Goal: Task Accomplishment & Management: Manage account settings

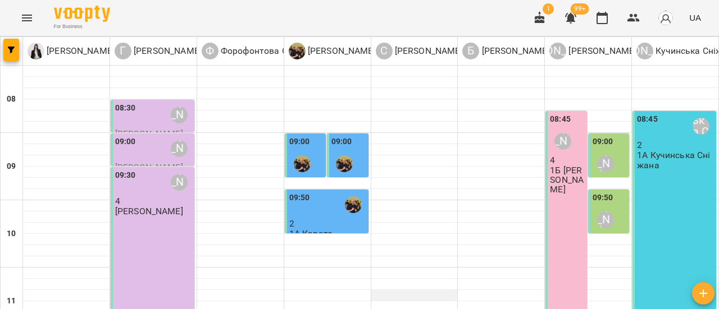
scroll to position [168, 0]
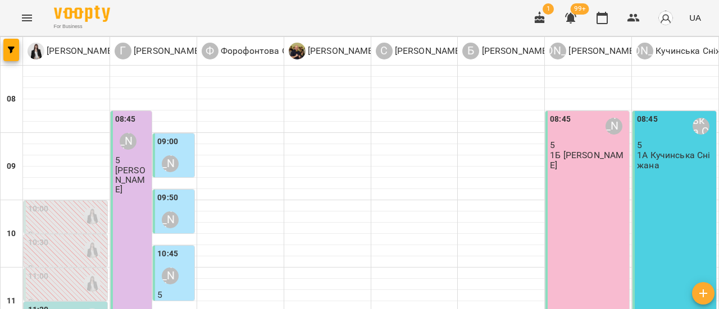
scroll to position [56, 0]
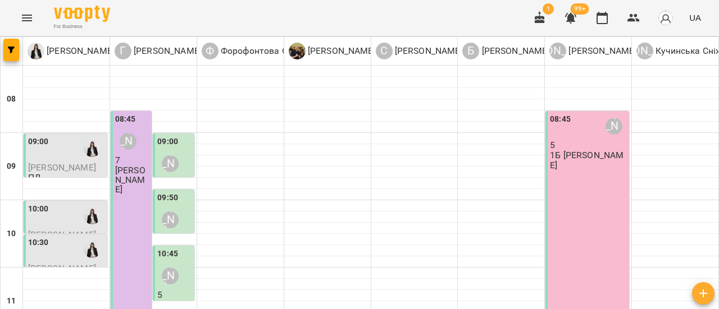
scroll to position [0, 0]
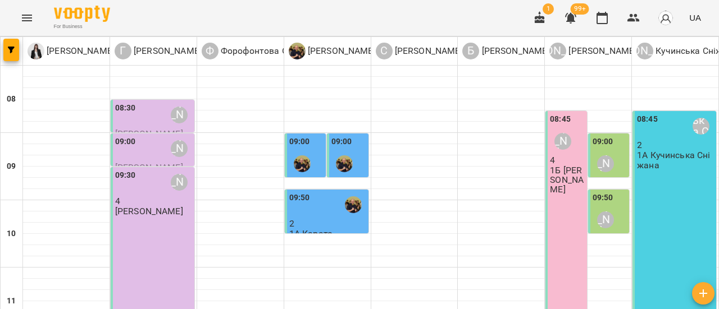
click at [27, 22] on icon "Menu" at bounding box center [26, 17] width 13 height 13
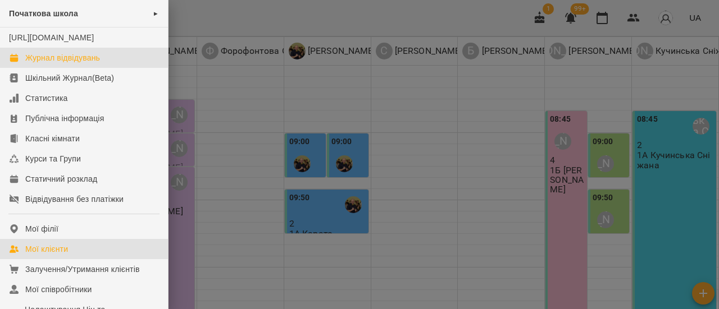
click at [55, 255] on div "Мої клієнти" at bounding box center [46, 249] width 43 height 11
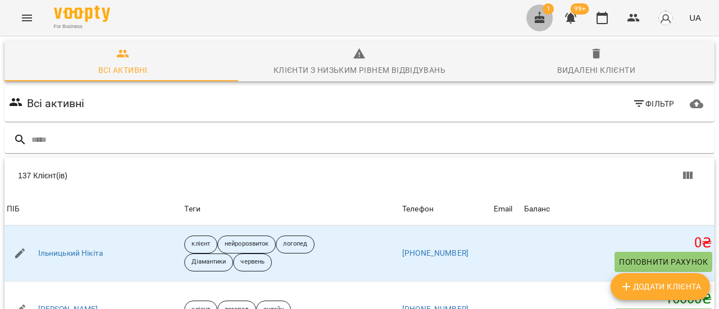
click at [545, 14] on icon "button" at bounding box center [539, 17] width 13 height 13
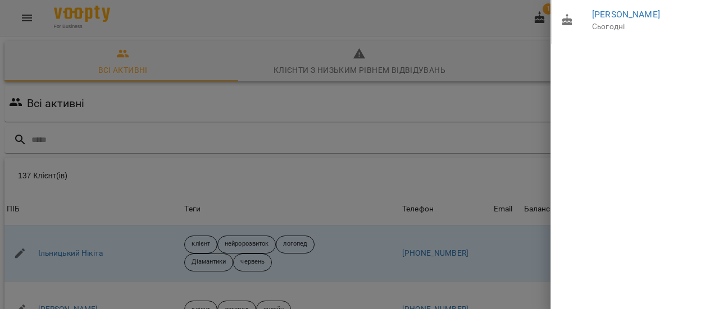
click at [658, 24] on p "Сьогодні" at bounding box center [651, 26] width 119 height 11
click at [658, 31] on p "Сьогодні" at bounding box center [651, 26] width 119 height 11
click at [481, 21] on div at bounding box center [359, 154] width 719 height 309
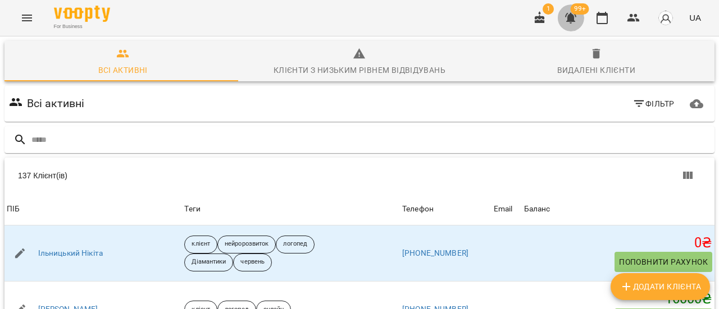
click at [565, 20] on icon "button" at bounding box center [570, 17] width 13 height 13
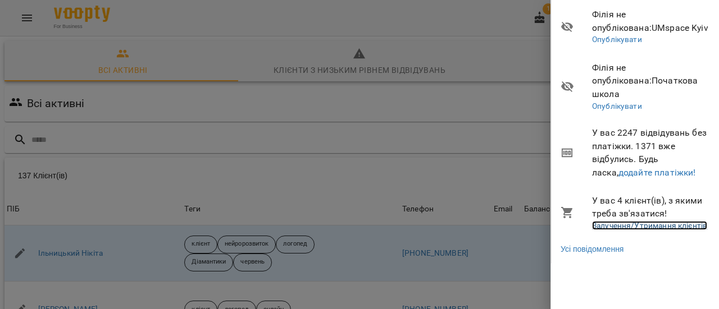
click at [681, 221] on link "Залучення/Утримання клієнтів" at bounding box center [649, 225] width 115 height 9
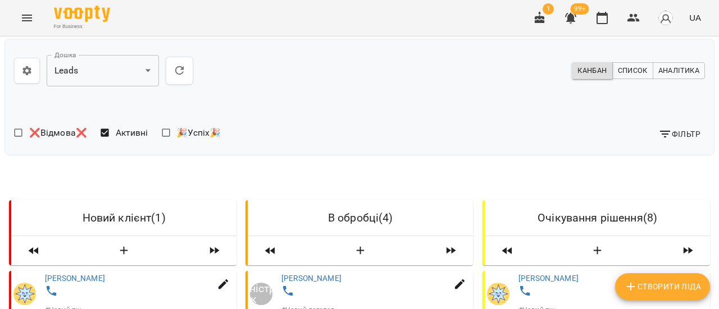
scroll to position [168, 0]
select select "*"
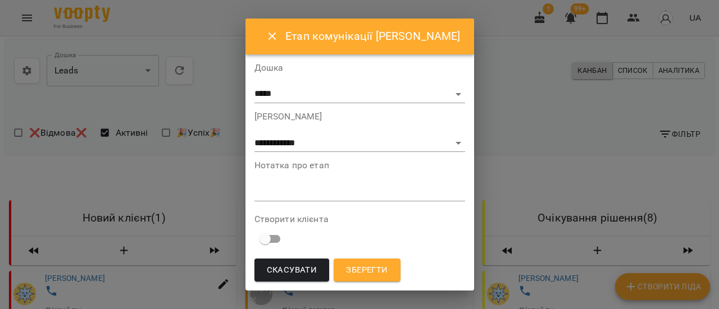
click at [325, 193] on textarea at bounding box center [359, 192] width 211 height 11
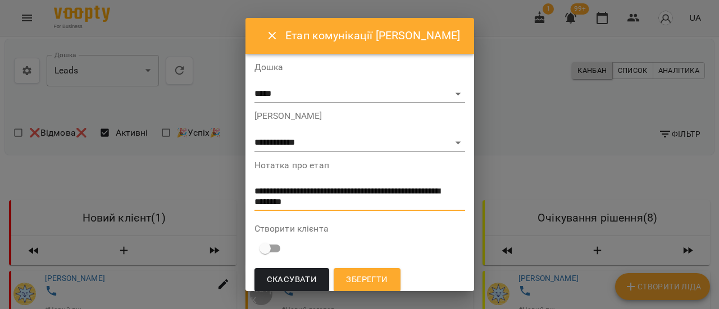
click at [306, 204] on textarea "**********" at bounding box center [352, 196] width 197 height 21
type textarea "**********"
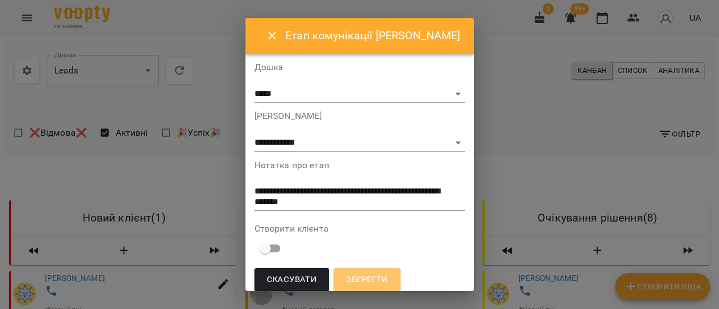
click at [391, 279] on button "Зберегти" at bounding box center [367, 280] width 66 height 24
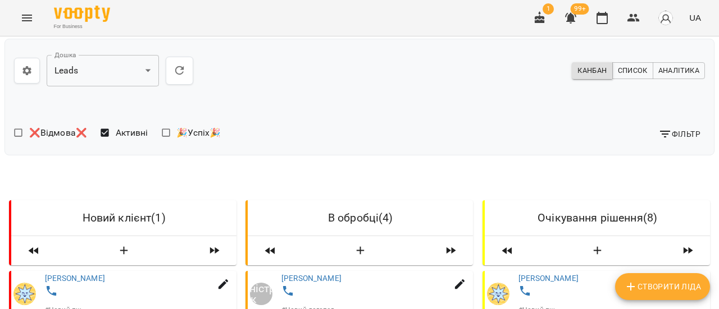
scroll to position [225, 0]
click at [81, 274] on link "[PERSON_NAME]" at bounding box center [75, 278] width 60 height 9
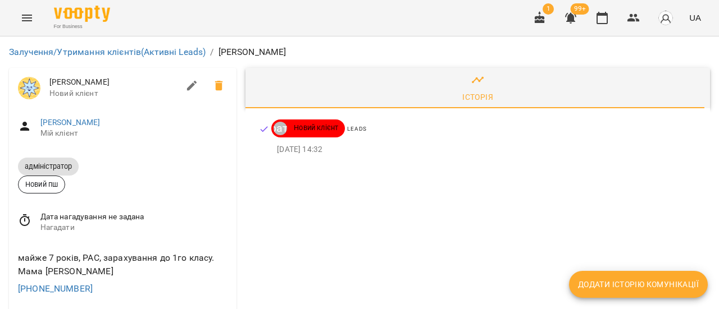
click at [320, 126] on span "Новий клієнт" at bounding box center [316, 128] width 58 height 10
click at [27, 20] on icon "Menu" at bounding box center [26, 17] width 13 height 13
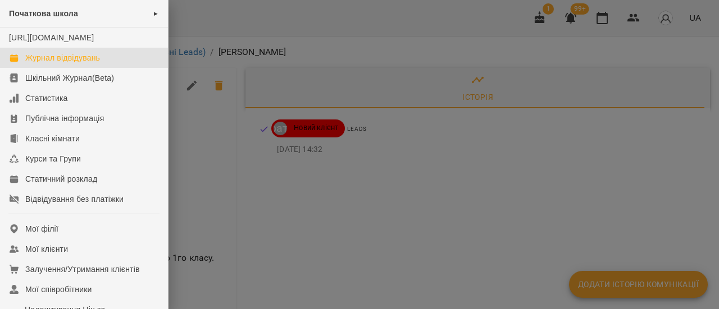
click at [42, 63] on div "Журнал відвідувань" at bounding box center [62, 57] width 75 height 11
